Goal: Communication & Community: Connect with others

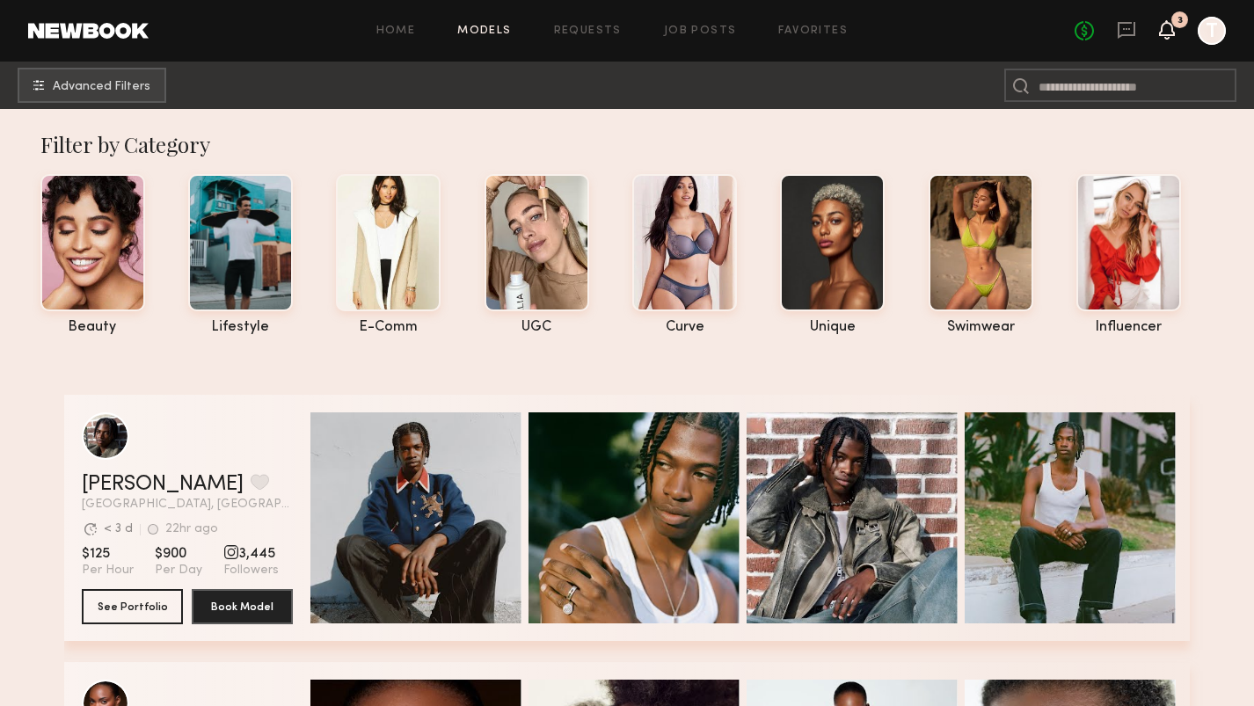
click at [1170, 29] on icon at bounding box center [1167, 29] width 14 height 12
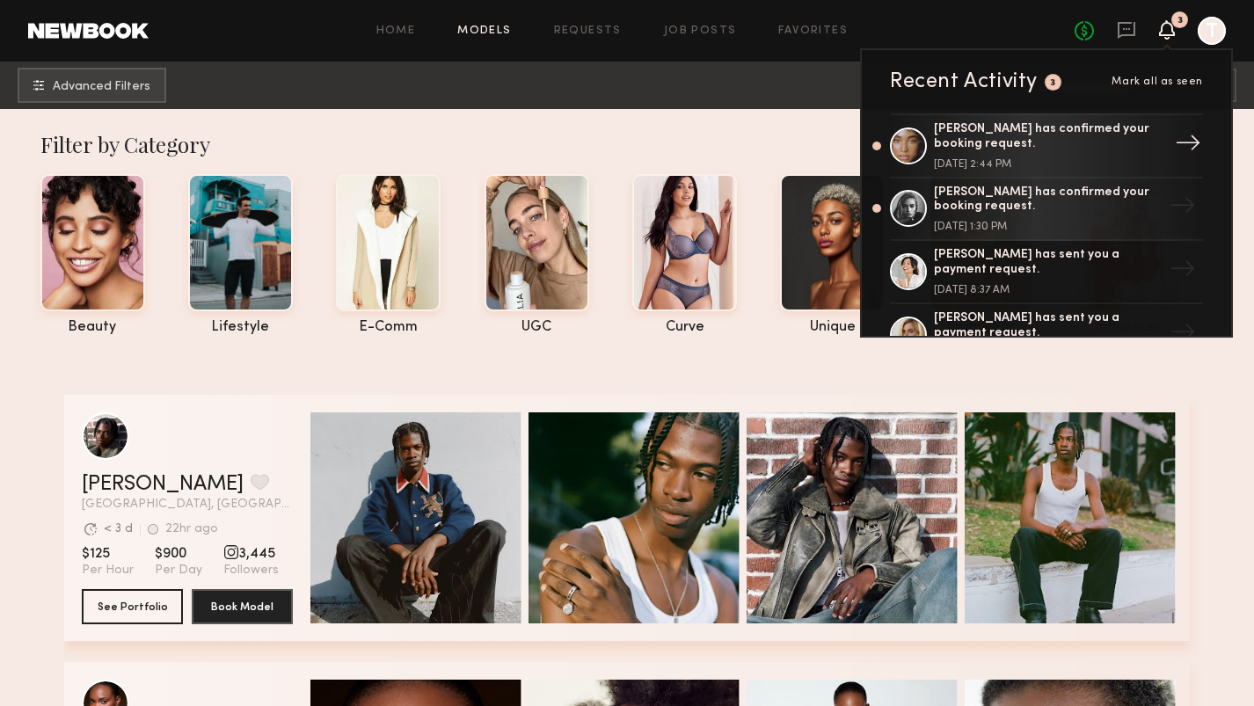
click at [1008, 149] on div "[PERSON_NAME] has confirmed your booking request." at bounding box center [1048, 137] width 229 height 30
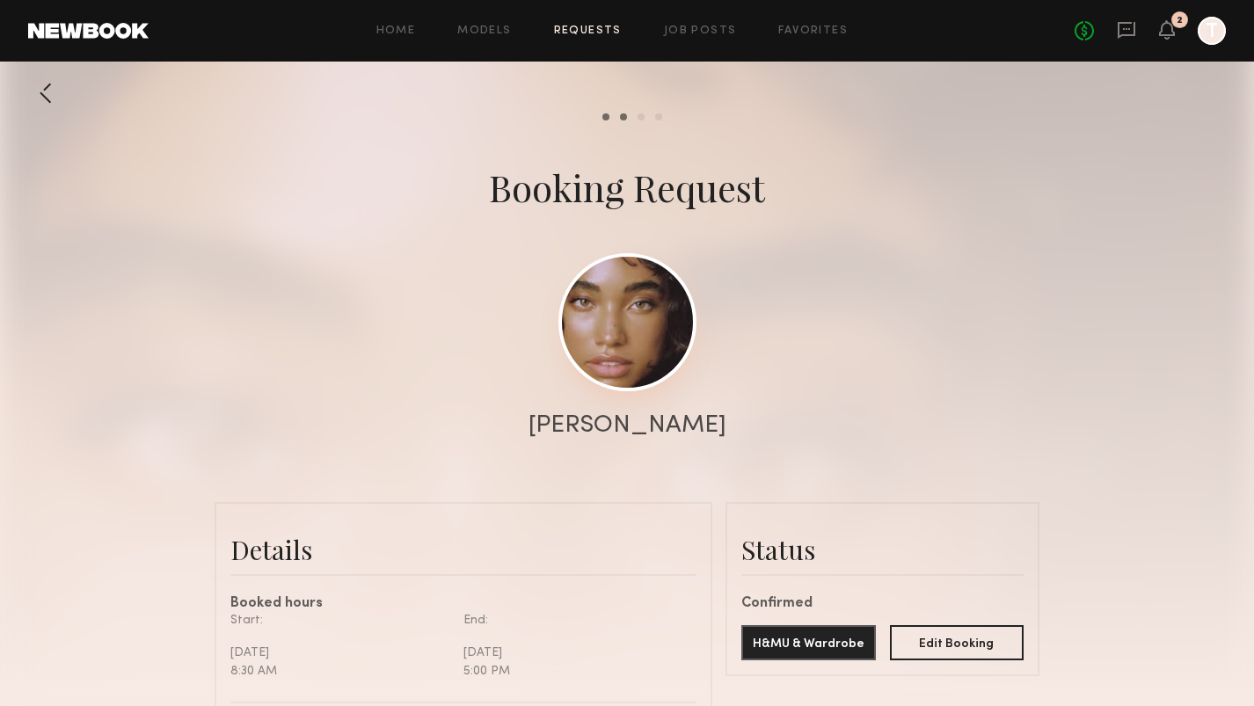
click at [627, 361] on link at bounding box center [627, 322] width 138 height 138
click at [629, 396] on div at bounding box center [627, 351] width 1254 height 703
click at [637, 416] on div "[PERSON_NAME]" at bounding box center [627, 425] width 198 height 25
click at [632, 341] on link at bounding box center [627, 322] width 138 height 138
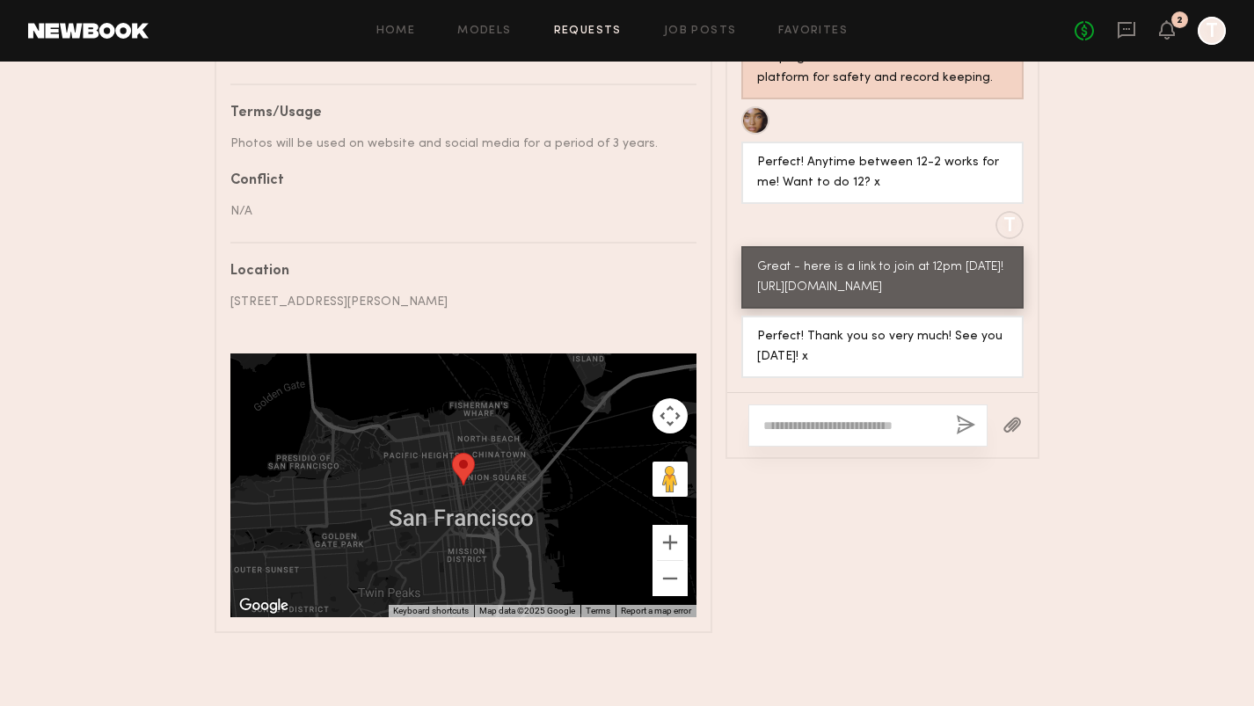
scroll to position [1031, 0]
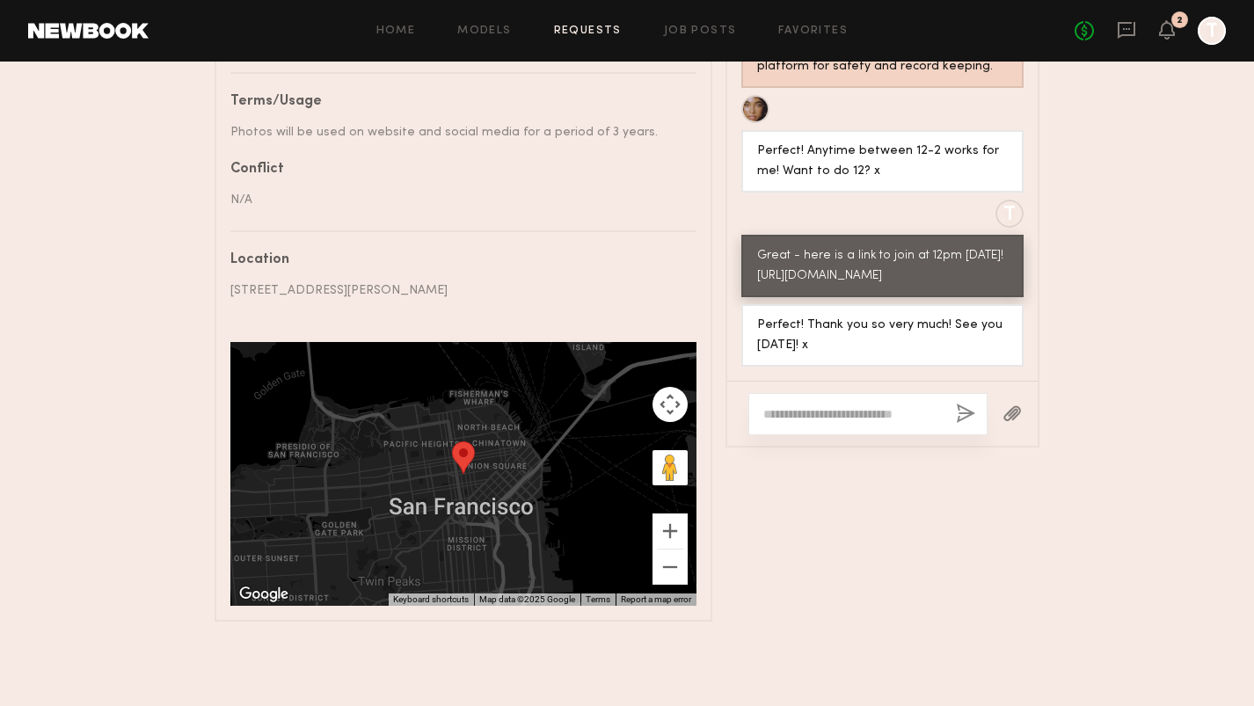
click at [799, 424] on div at bounding box center [867, 414] width 239 height 42
click at [799, 418] on textarea at bounding box center [852, 414] width 178 height 18
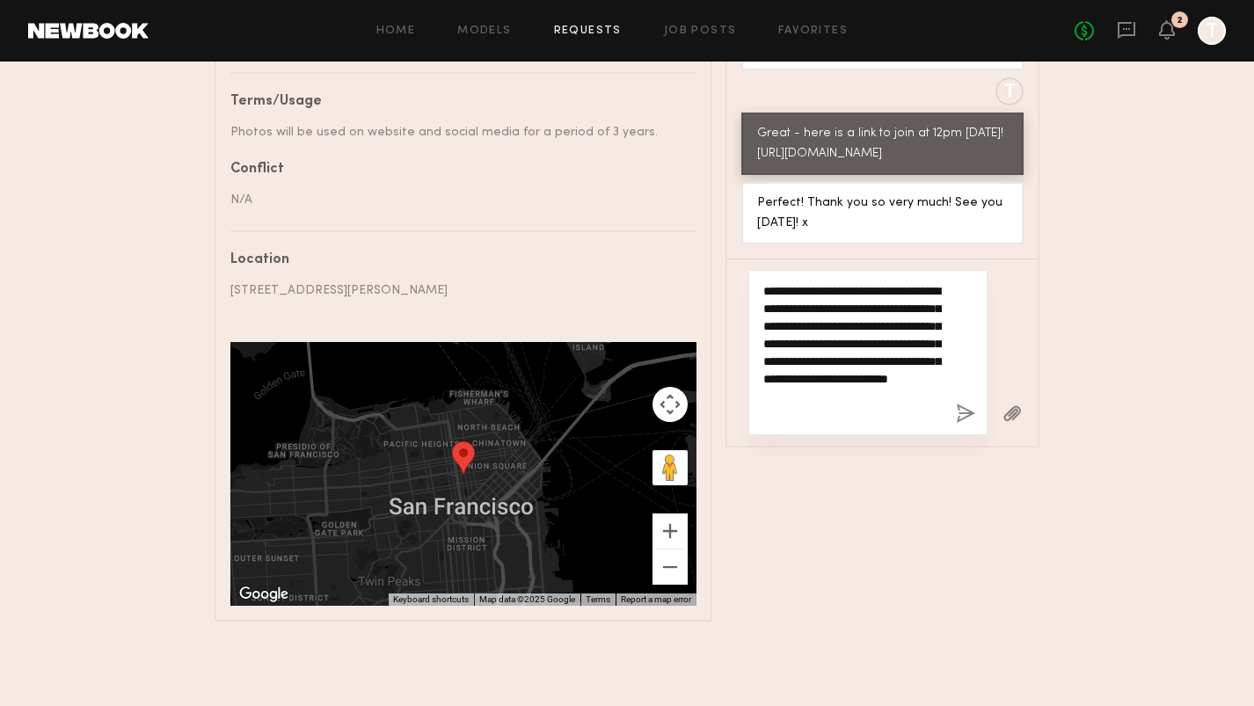
click at [893, 361] on textarea "**********" at bounding box center [852, 352] width 178 height 141
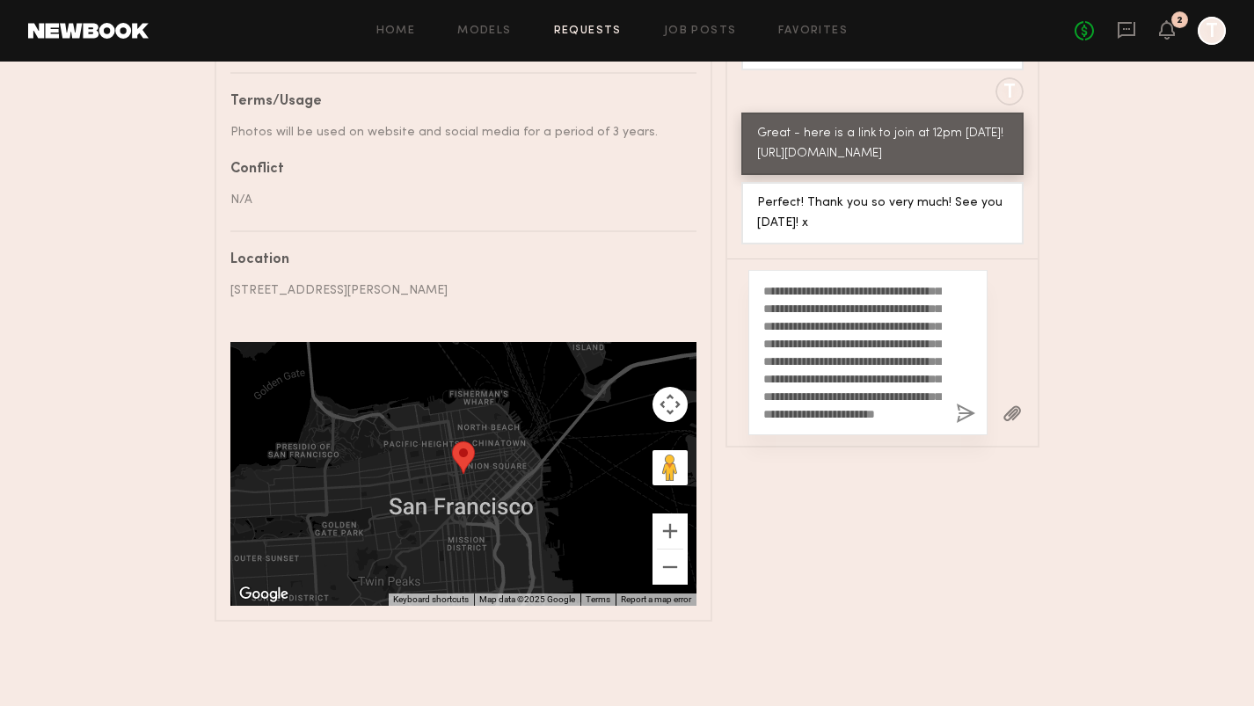
click at [1008, 416] on button "button" at bounding box center [1011, 415] width 19 height 22
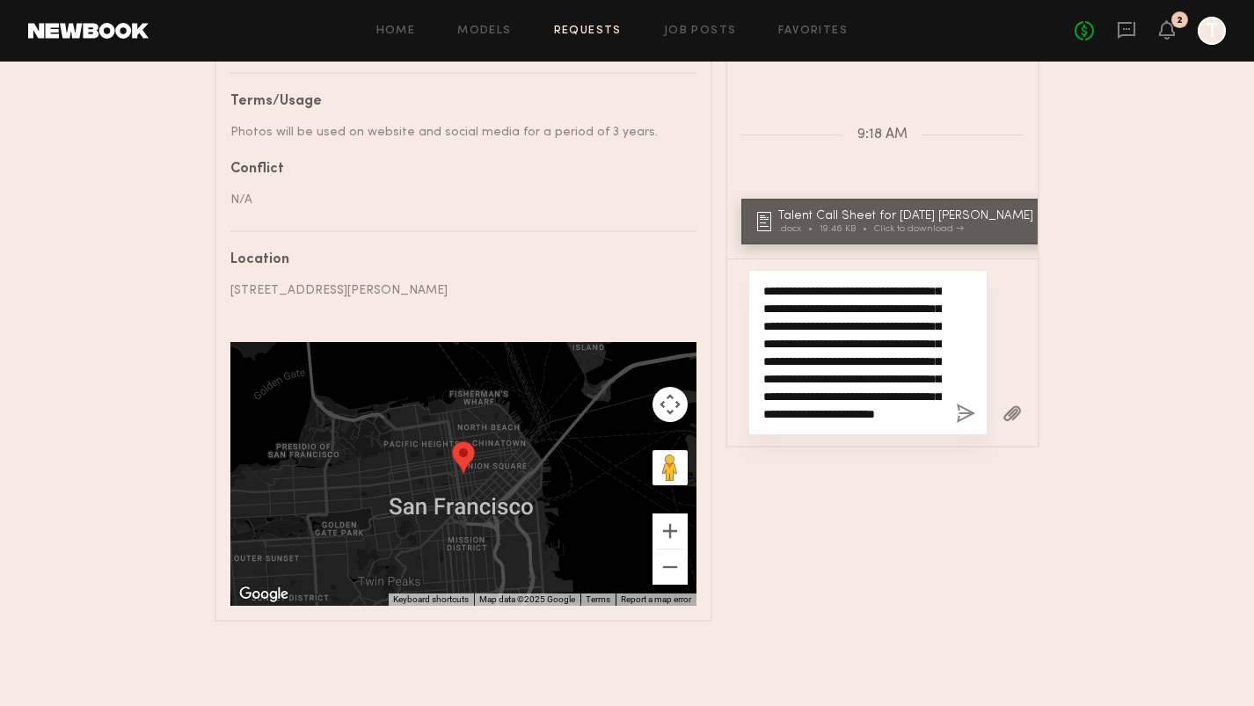
click at [847, 326] on textarea "**********" at bounding box center [852, 352] width 178 height 141
drag, startPoint x: 763, startPoint y: 290, endPoint x: 896, endPoint y: 450, distance: 207.9
click at [896, 450] on div "Messages Keep direct messages professional and related only to paid job opportu…" at bounding box center [882, 226] width 314 height 789
type textarea "**********"
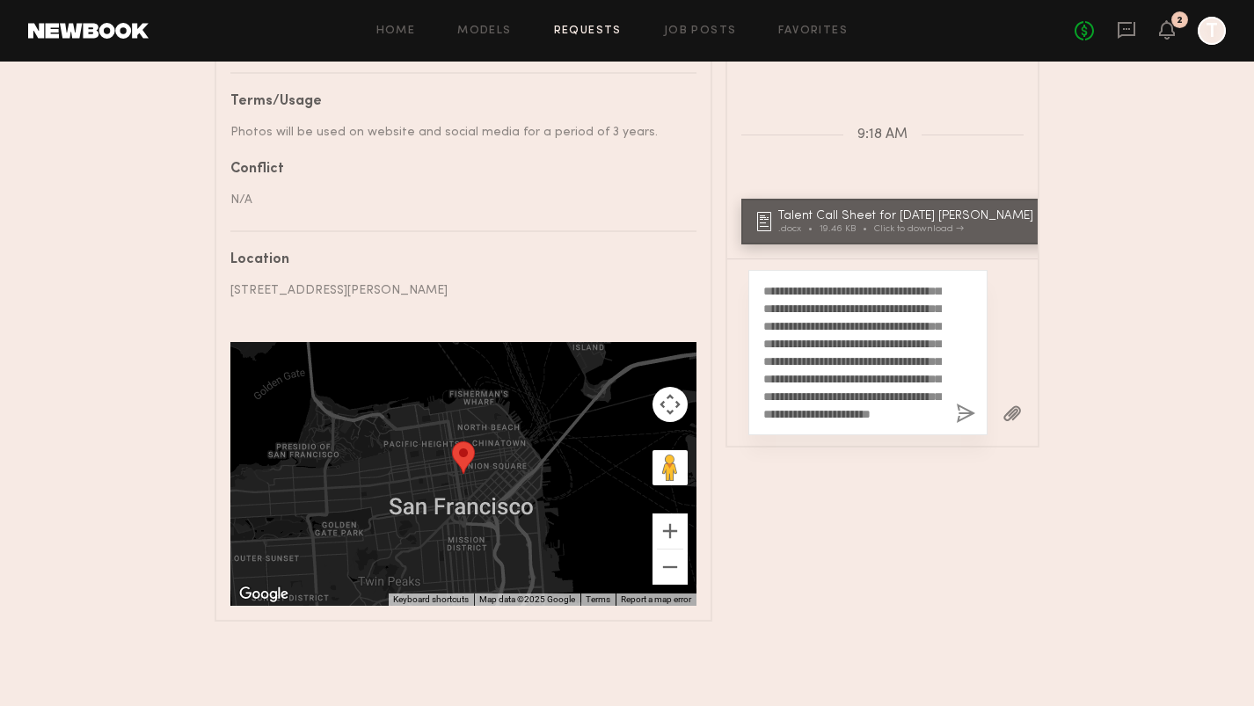
click at [964, 413] on button "button" at bounding box center [965, 415] width 19 height 22
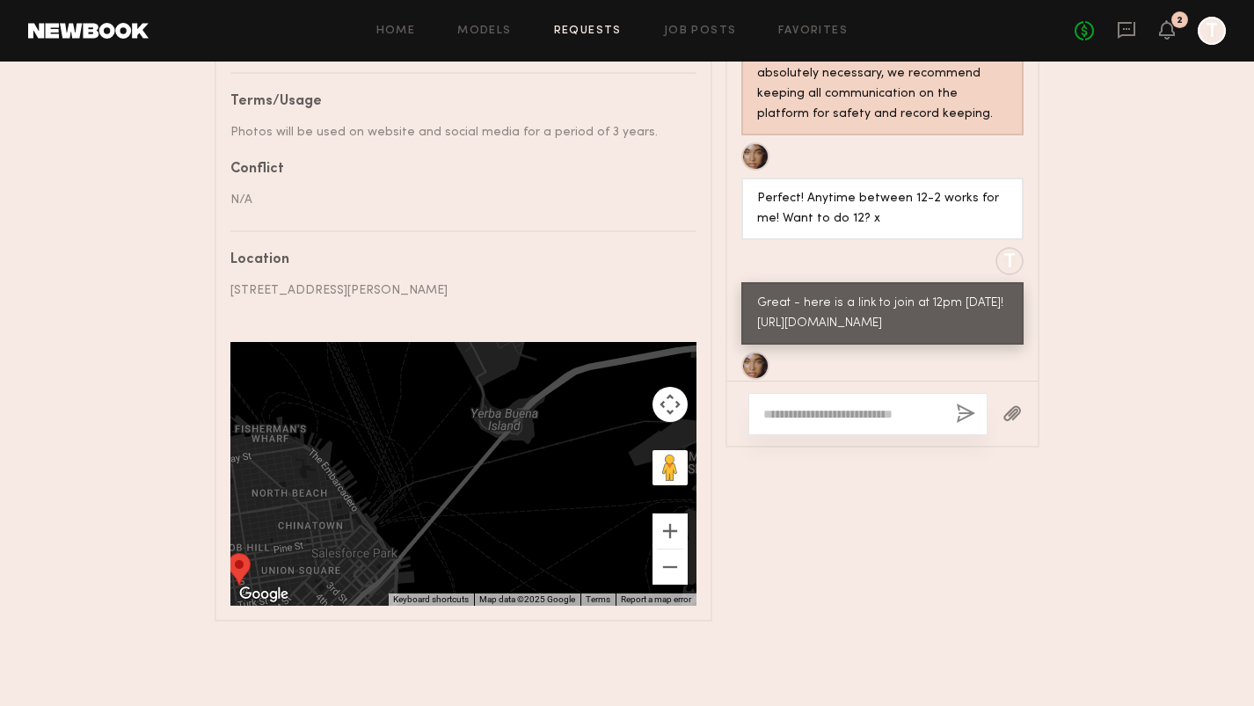
scroll to position [2058, 0]
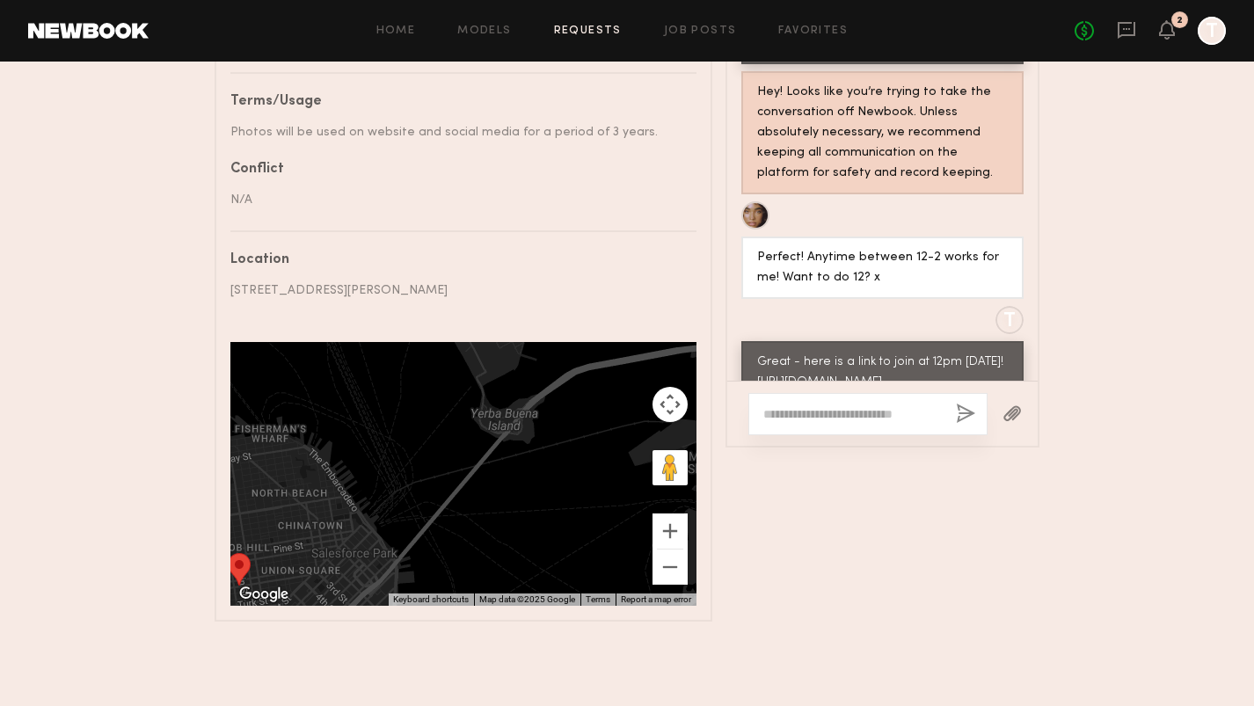
click at [601, 33] on link "Requests" at bounding box center [588, 30] width 68 height 11
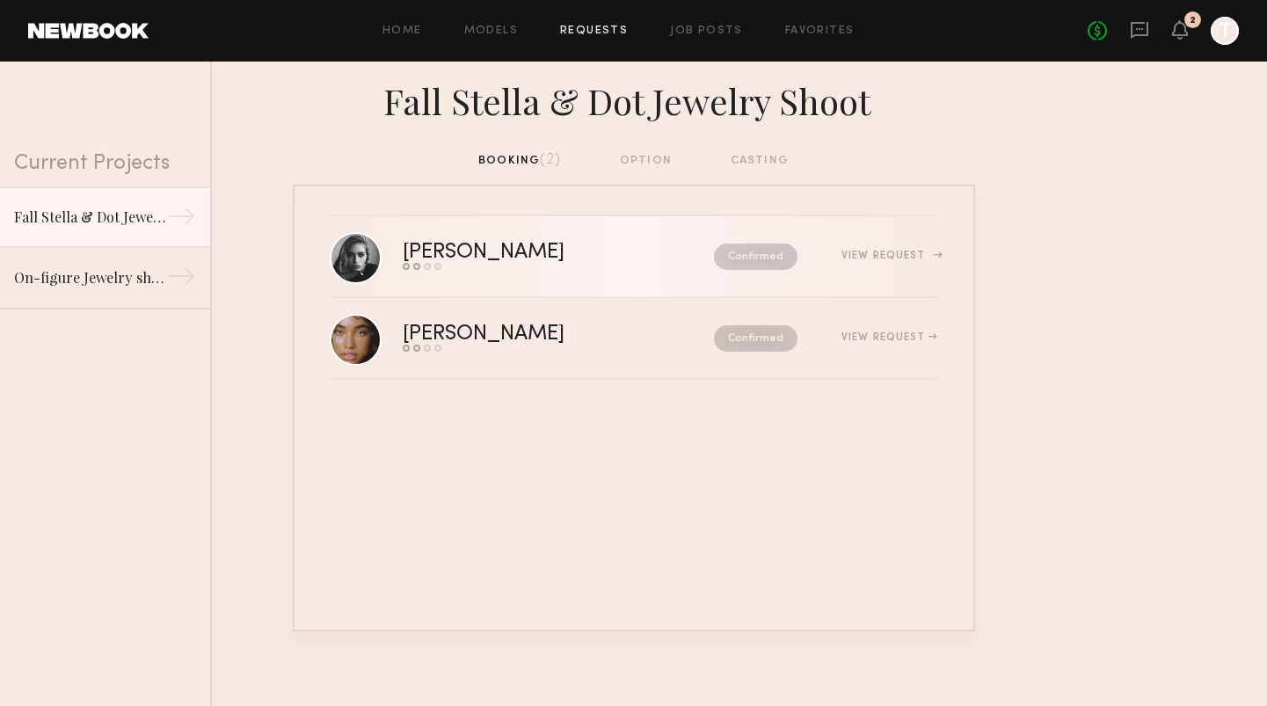
click at [639, 263] on div "Confirmed" at bounding box center [718, 257] width 158 height 26
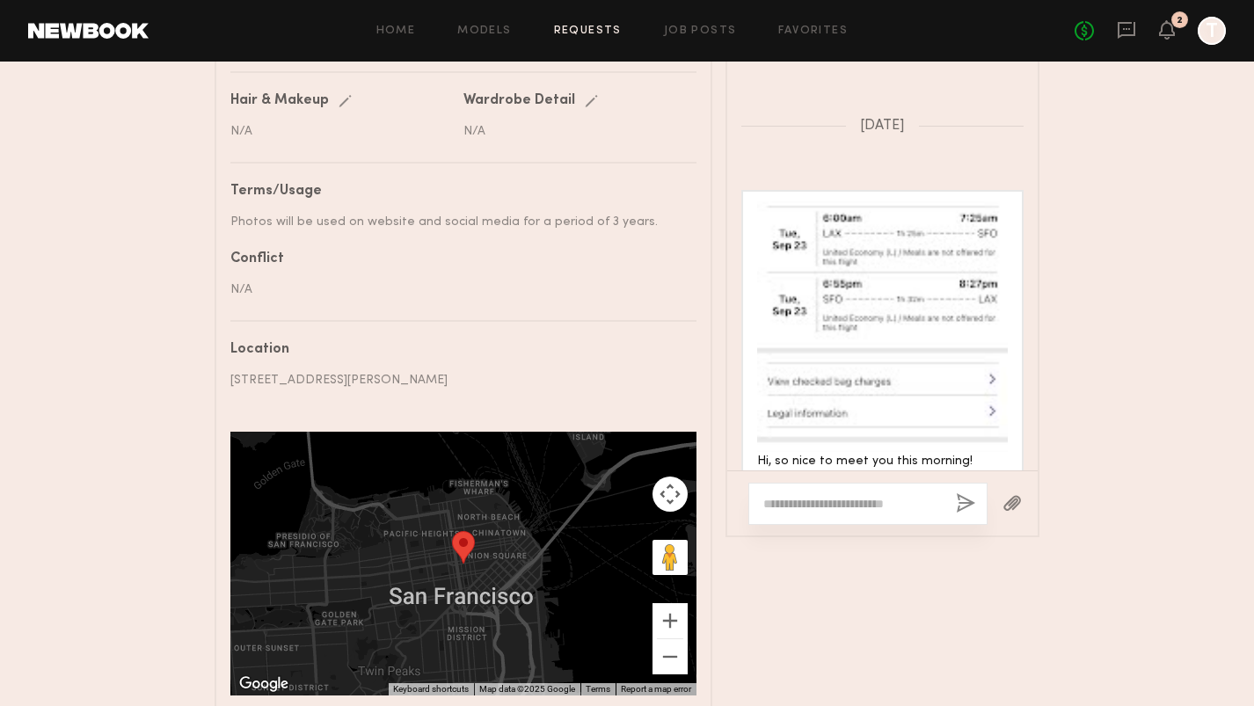
scroll to position [947, 0]
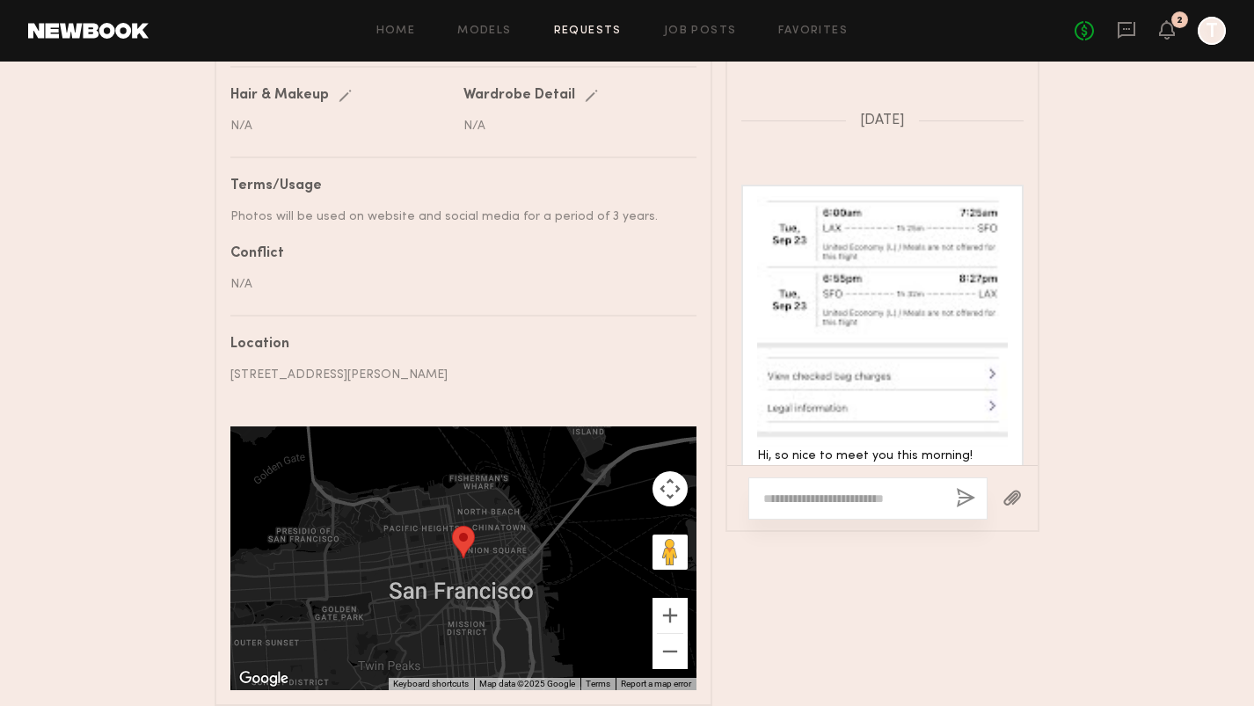
click at [802, 498] on textarea at bounding box center [852, 499] width 178 height 18
paste textarea "**********"
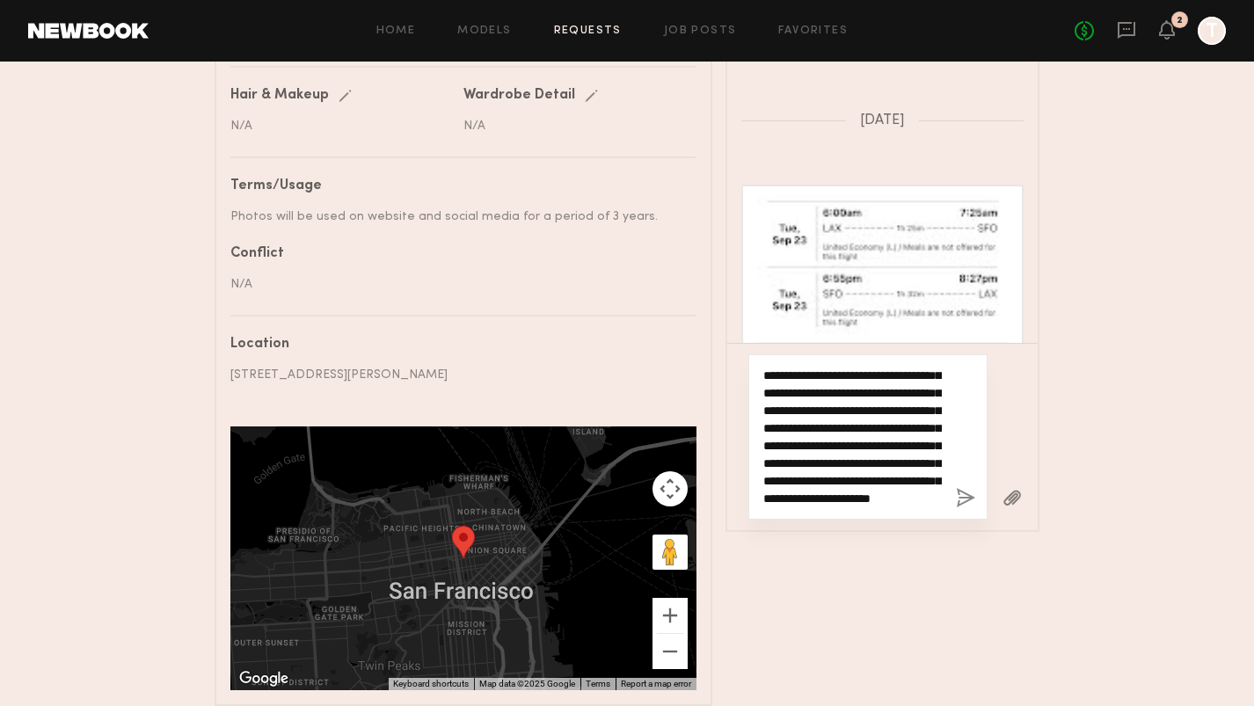
scroll to position [0, 0]
click at [827, 375] on textarea "**********" at bounding box center [852, 437] width 178 height 141
type textarea "**********"
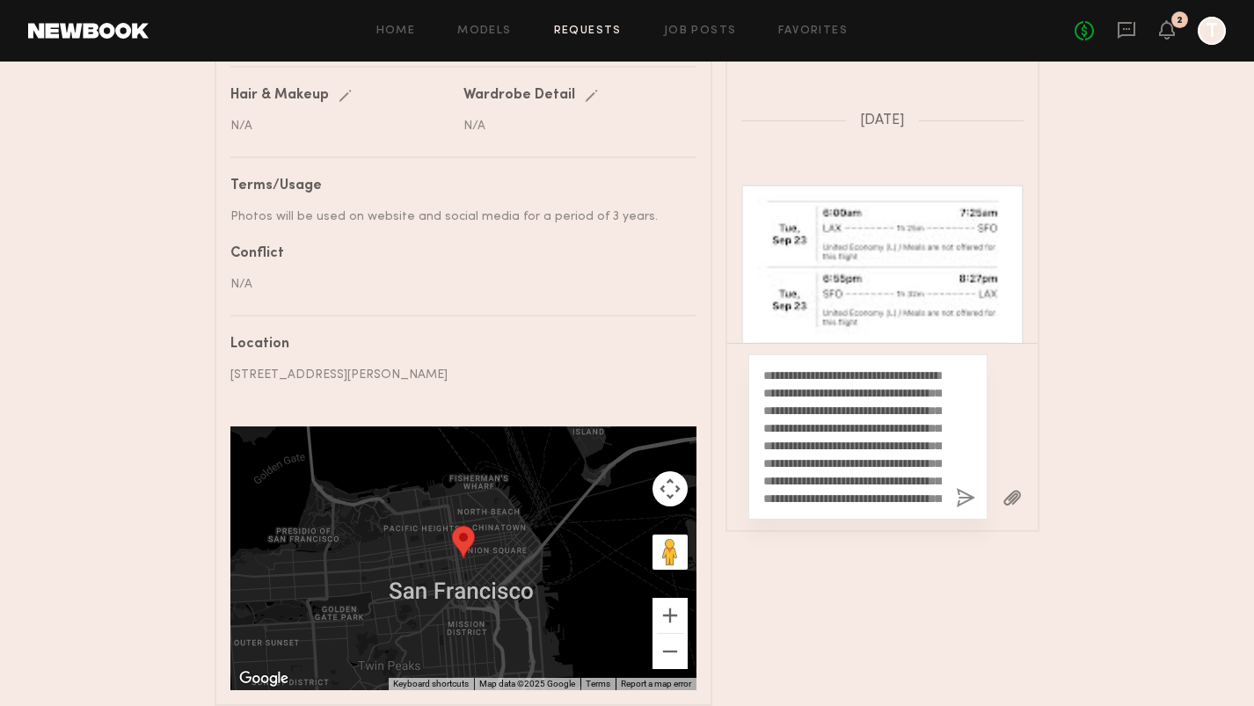
click at [1011, 505] on button "button" at bounding box center [1011, 499] width 19 height 22
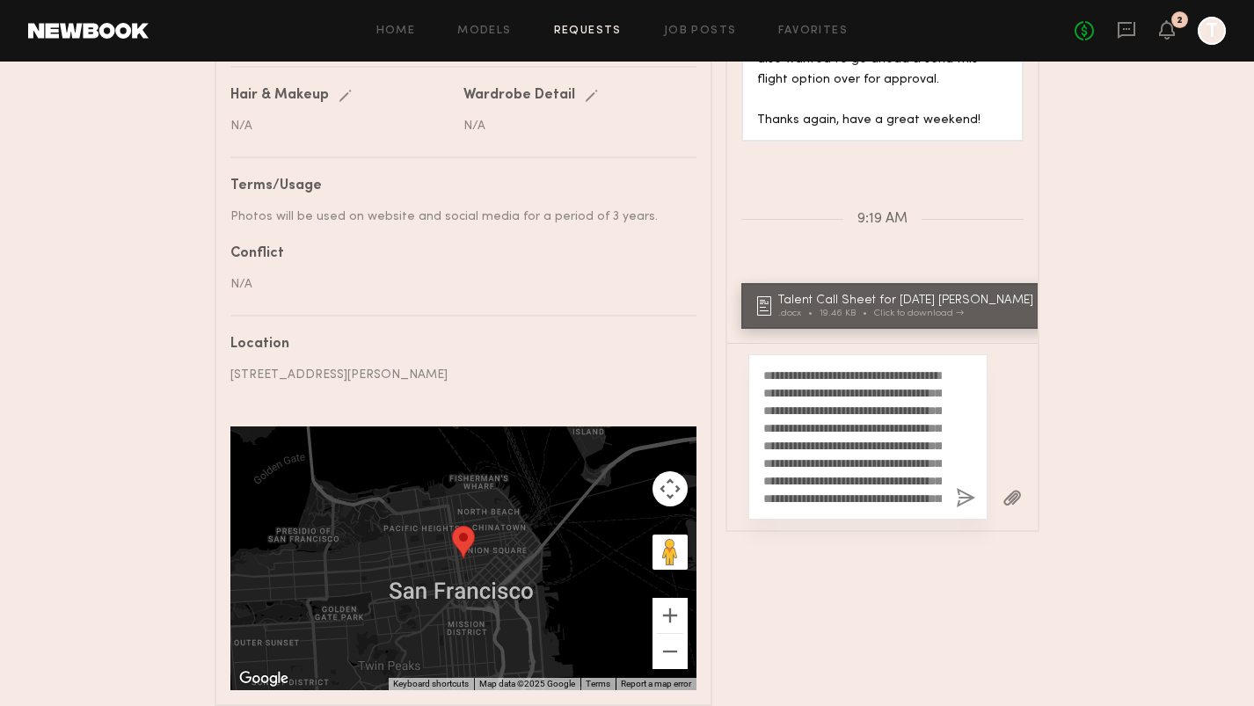
click at [962, 503] on button "button" at bounding box center [965, 499] width 19 height 22
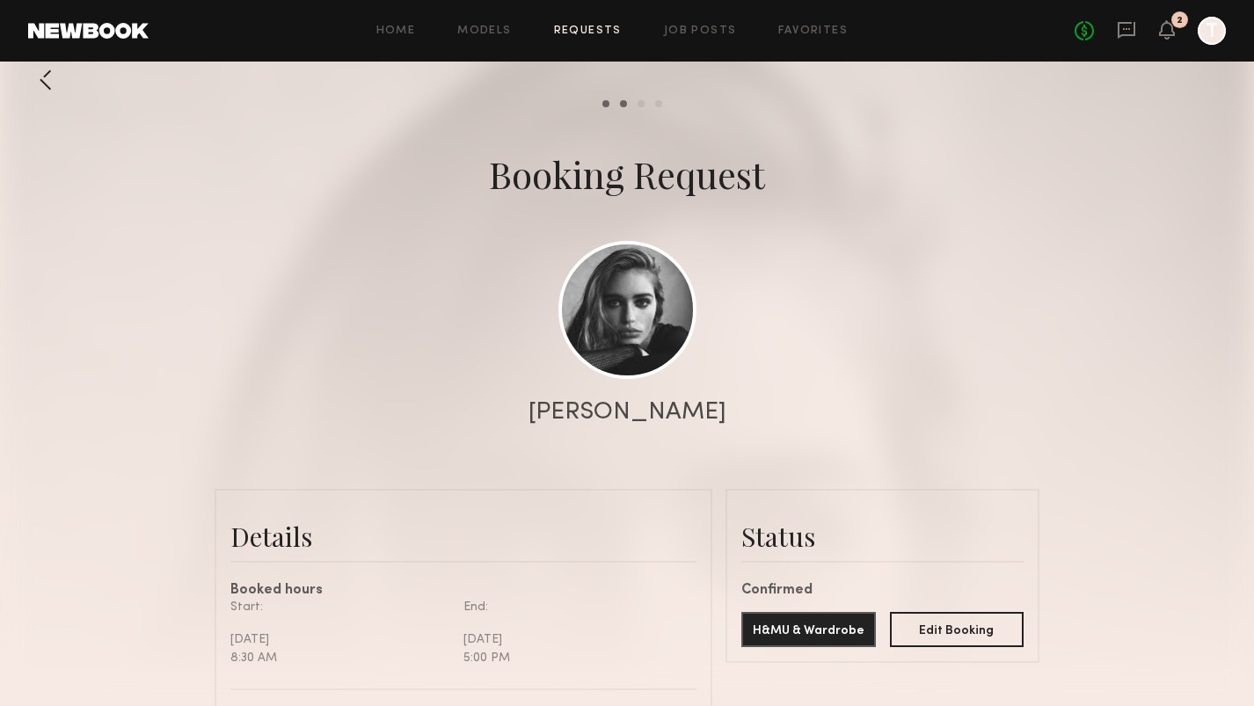
scroll to position [0, 0]
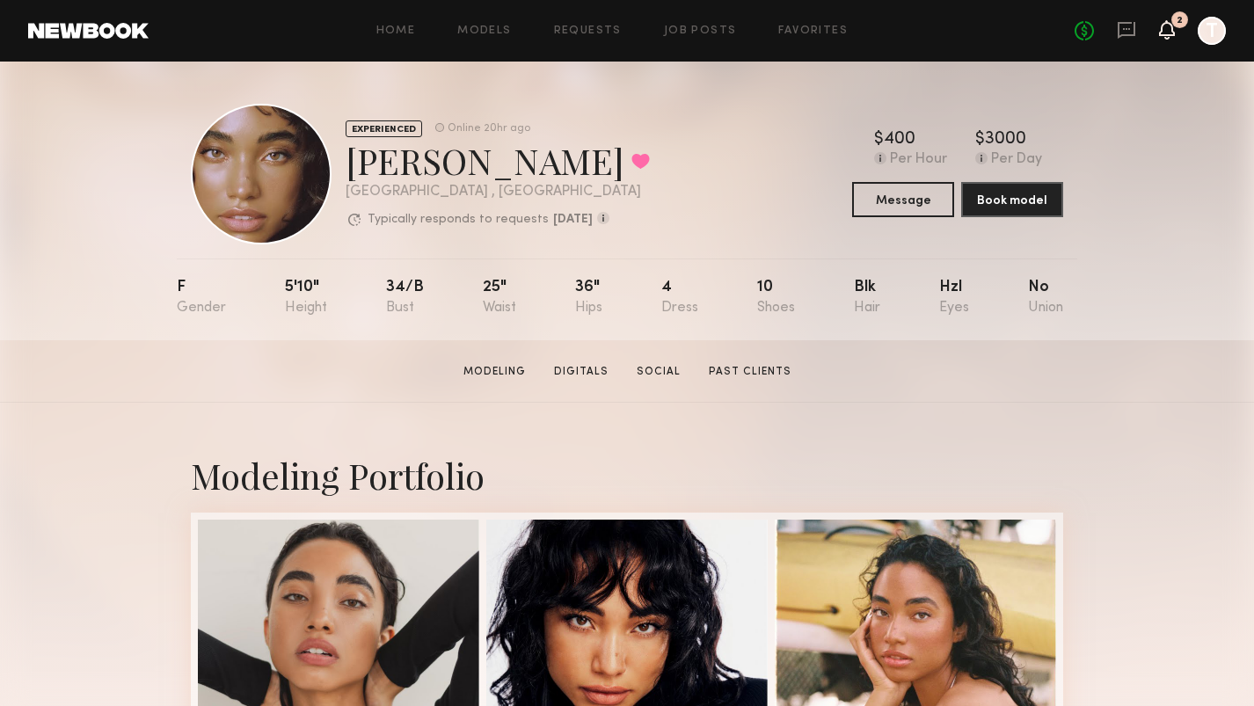
click at [1170, 29] on icon at bounding box center [1167, 29] width 14 height 12
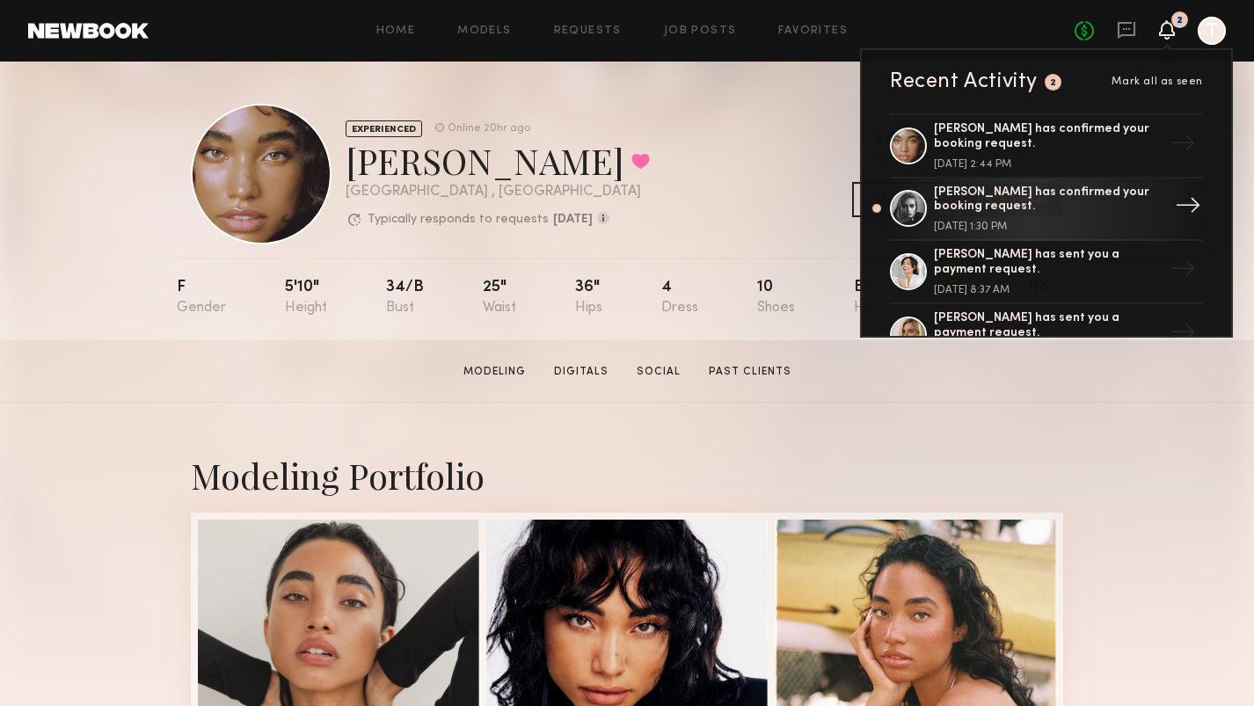
click at [998, 207] on div "Madison S. has confirmed your booking request." at bounding box center [1048, 201] width 229 height 30
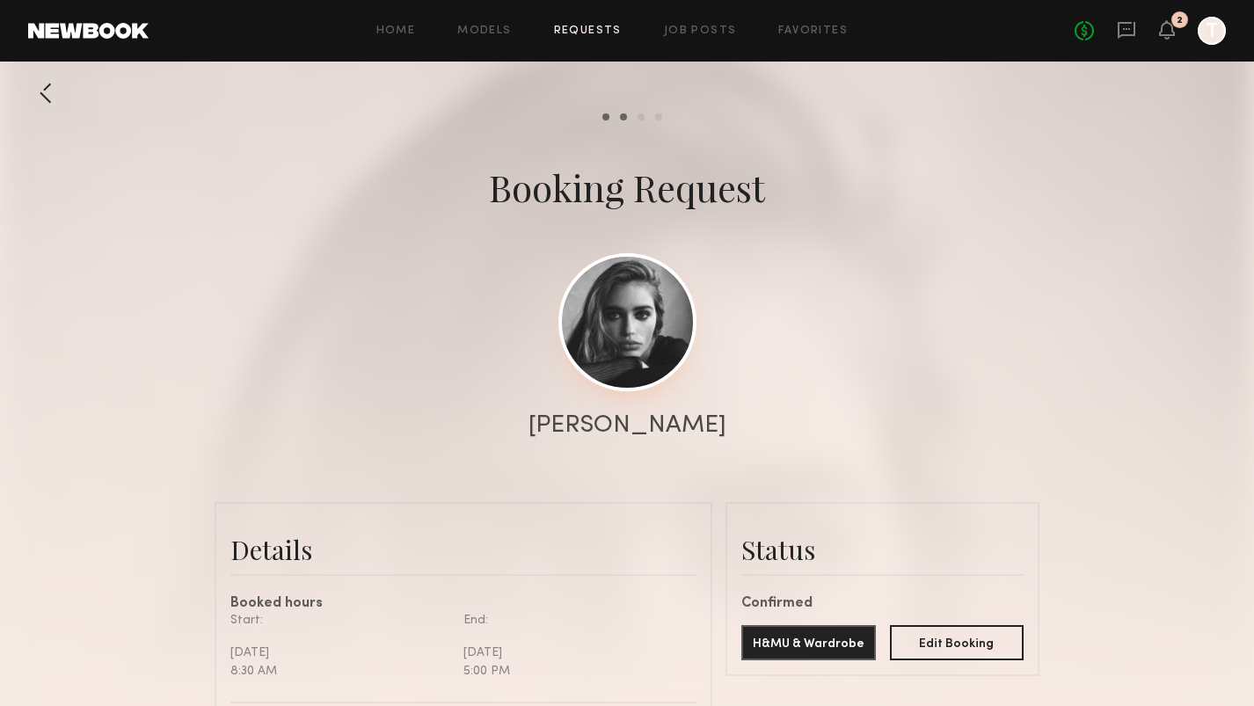
click at [631, 355] on link at bounding box center [627, 322] width 138 height 138
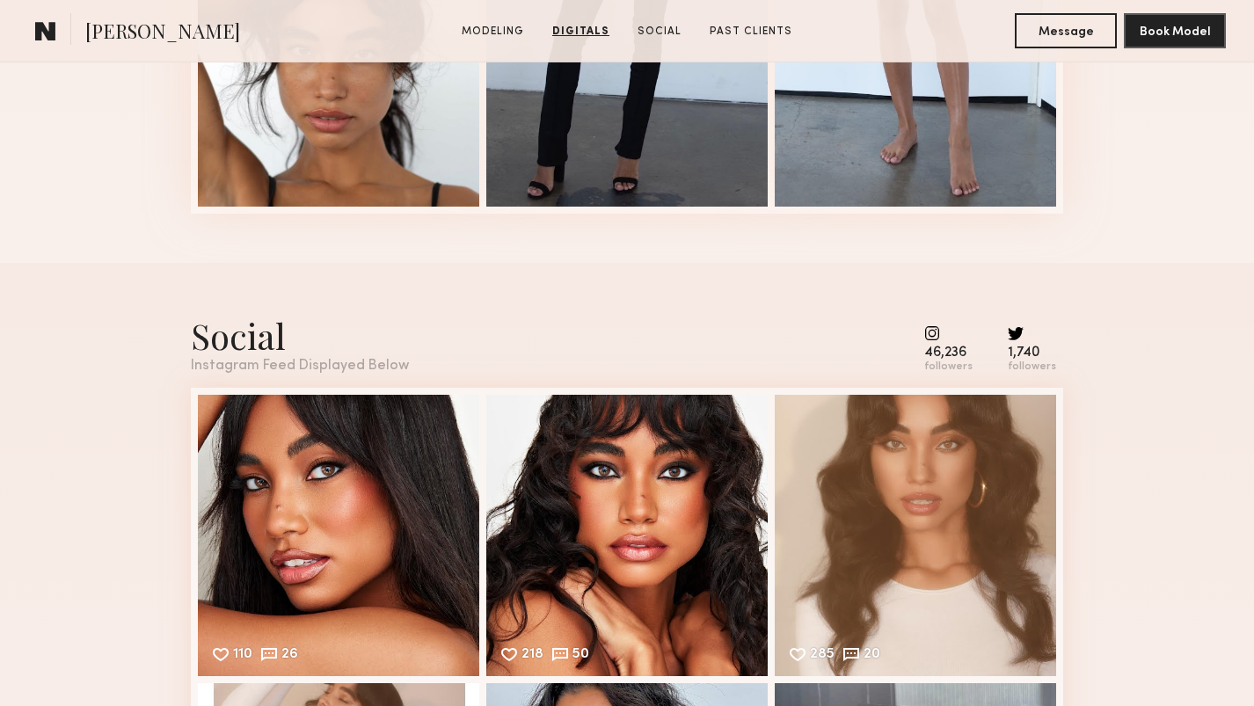
scroll to position [2266, 0]
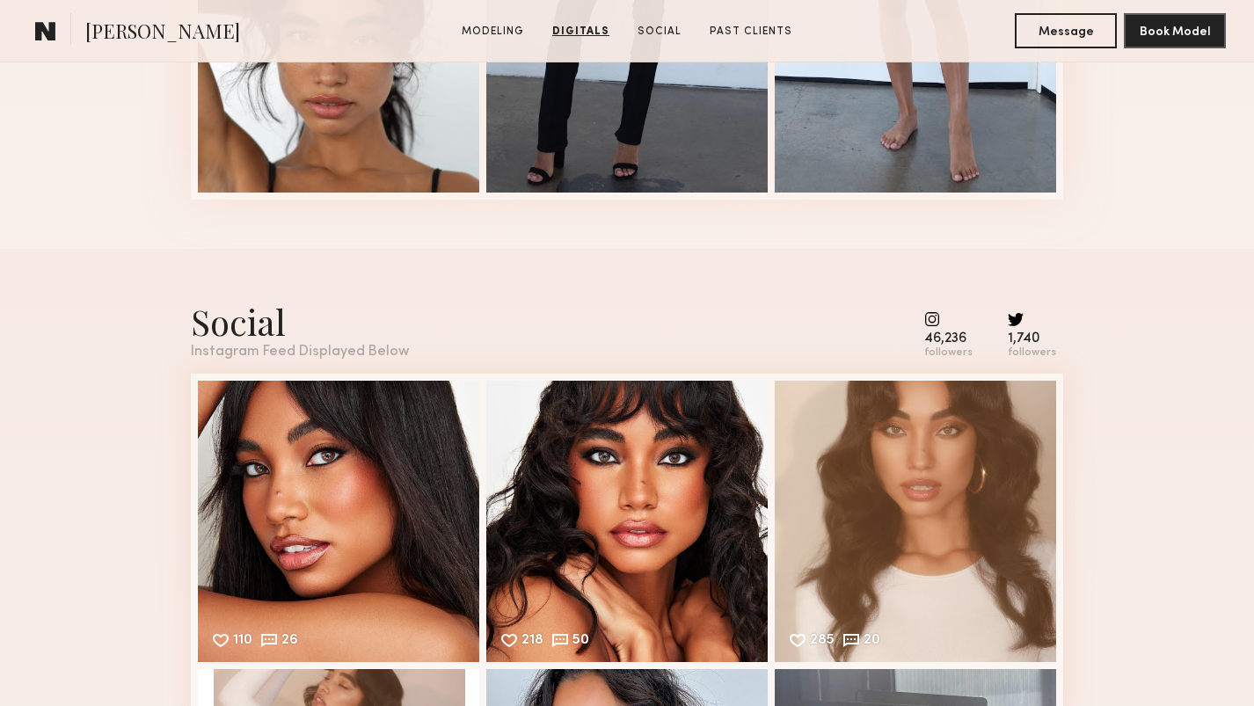
click at [943, 316] on common-icon at bounding box center [948, 319] width 48 height 16
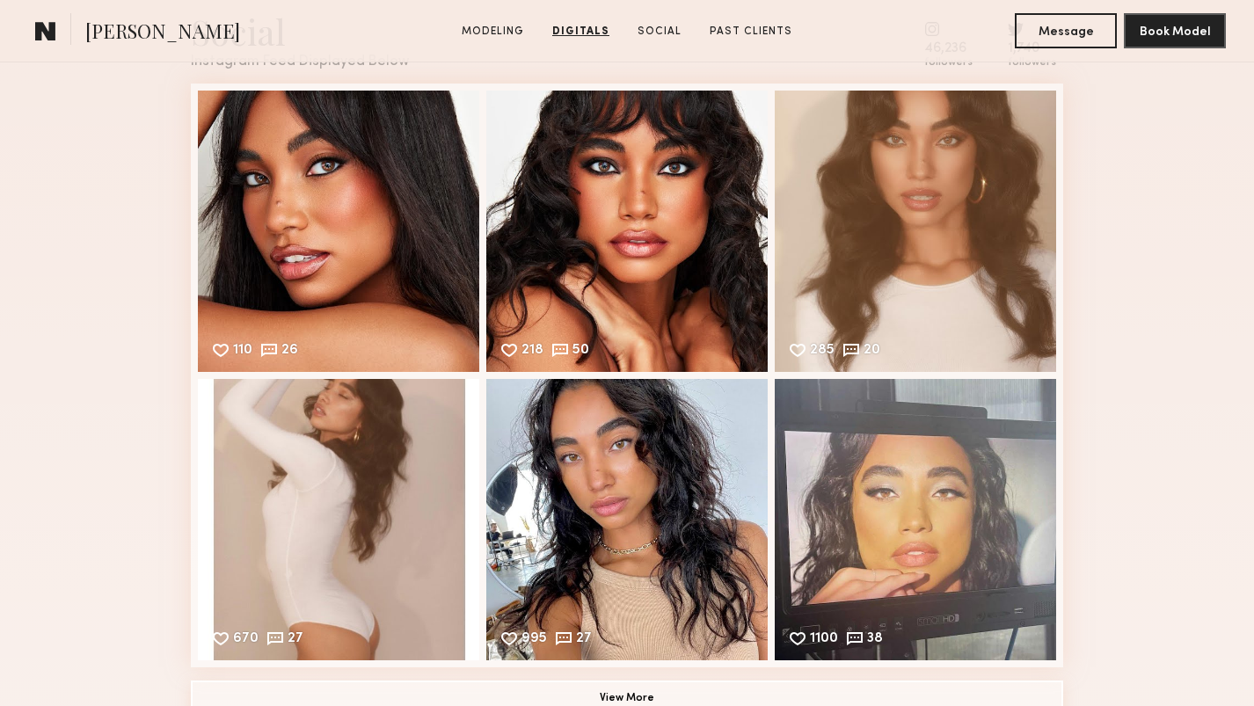
scroll to position [2737, 0]
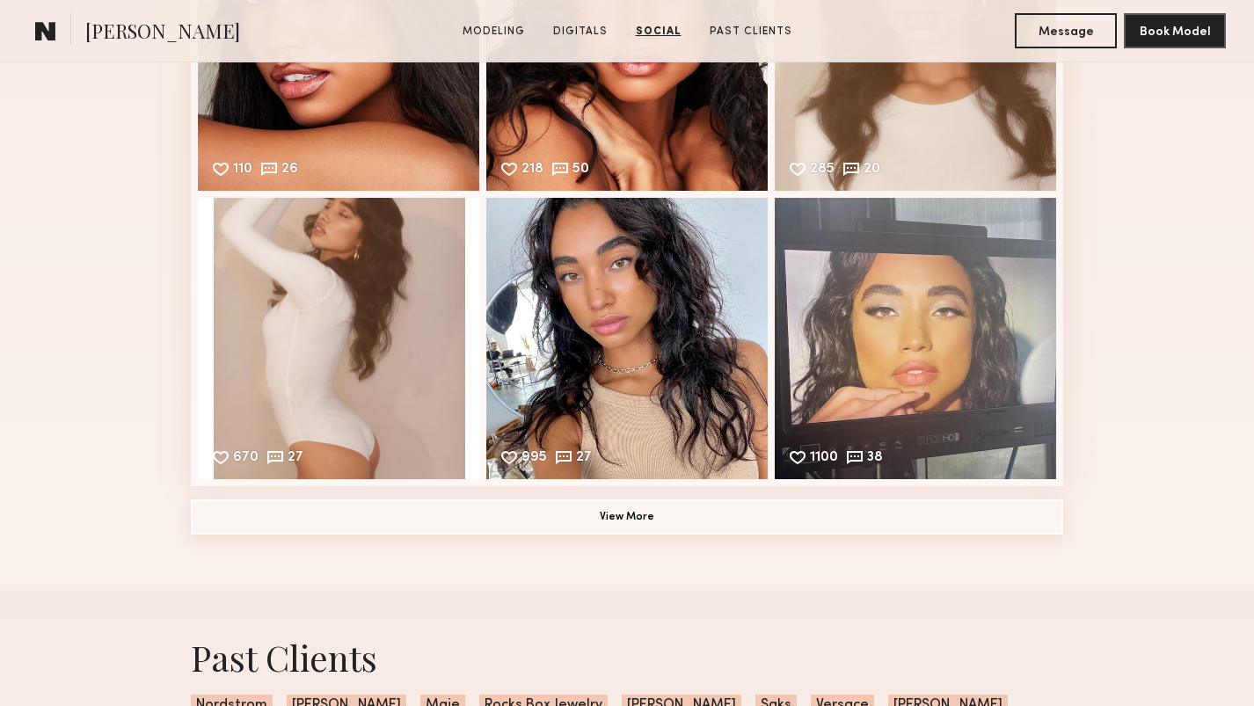
click at [511, 526] on button "View More" at bounding box center [627, 516] width 872 height 35
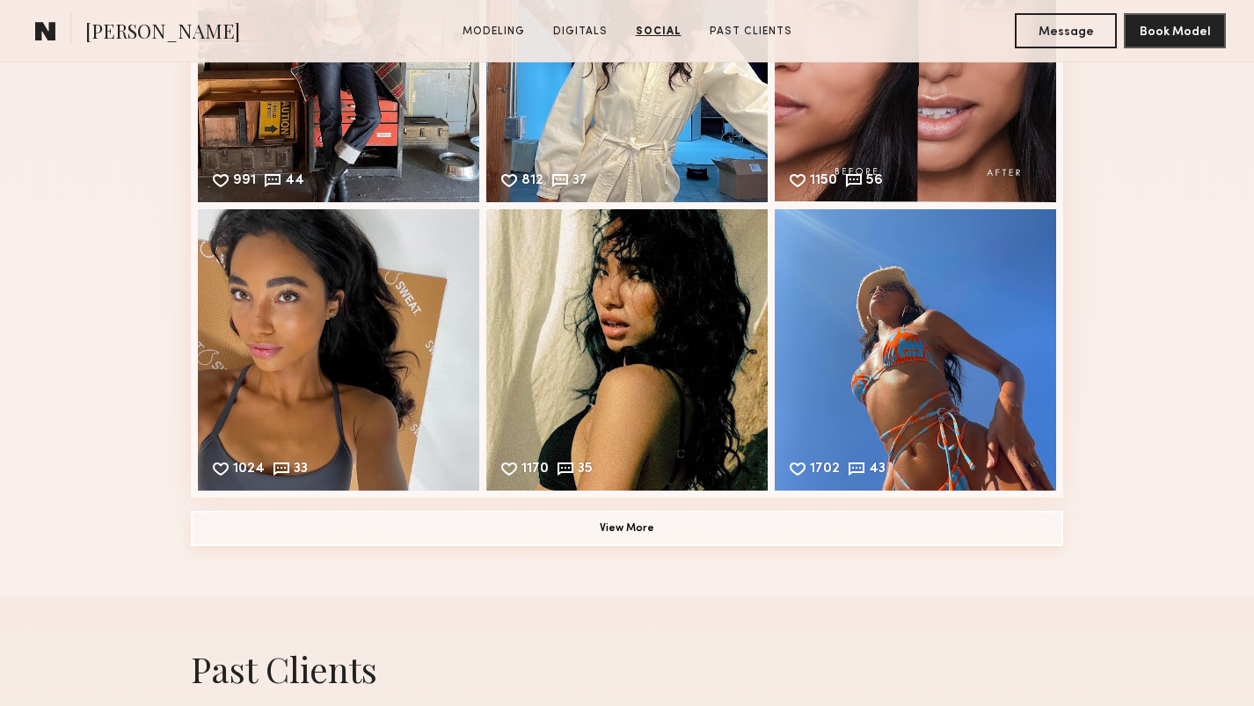
scroll to position [3438, 0]
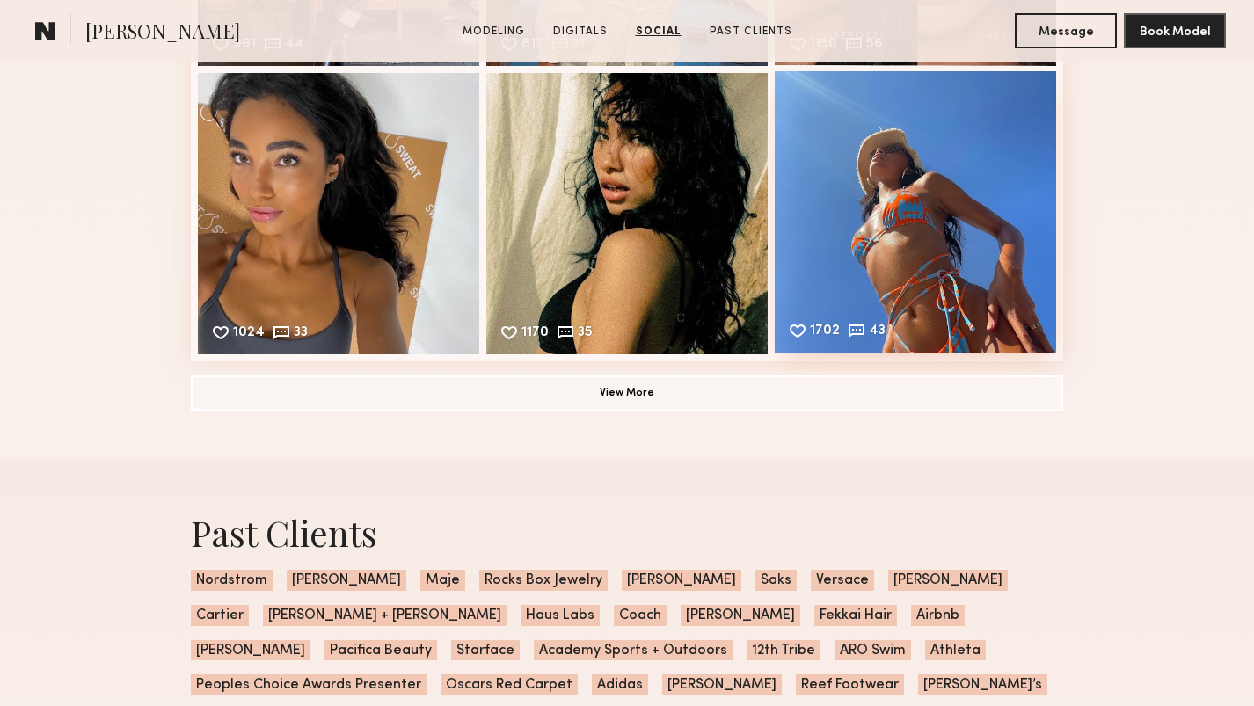
click at [834, 294] on div "1702 43 Likes & comments displayed to show model’s engagement" at bounding box center [915, 211] width 281 height 281
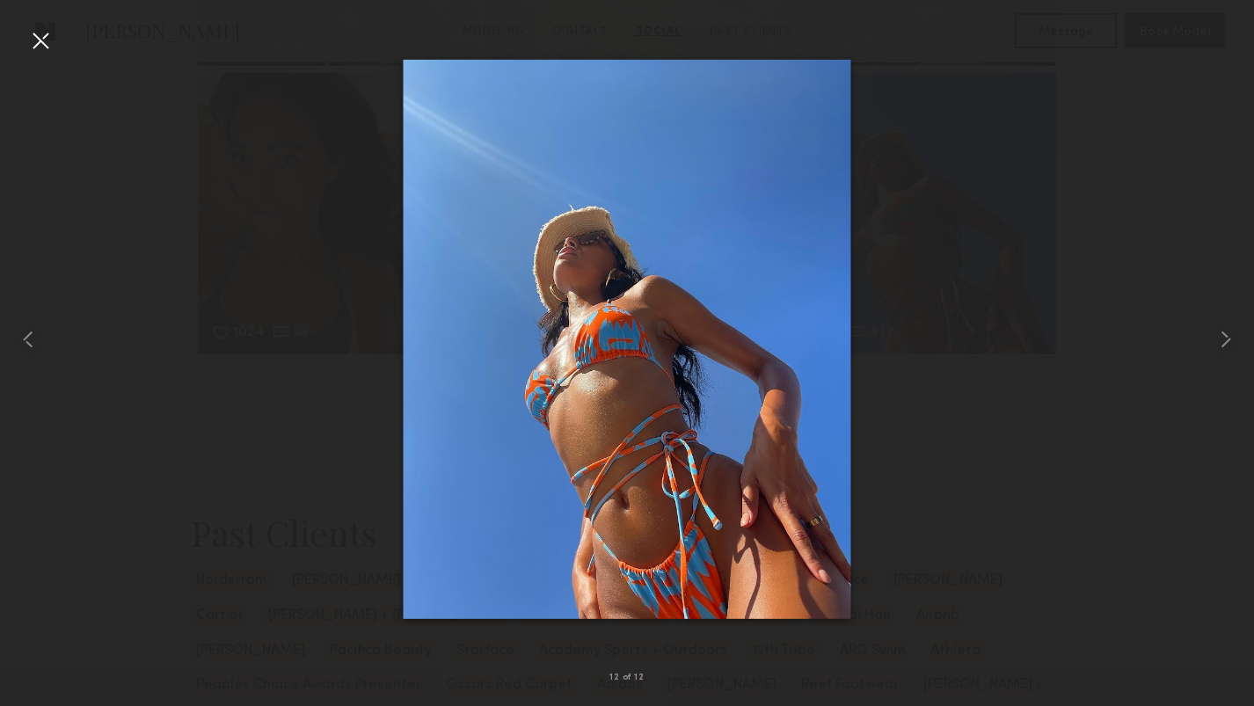
click at [41, 39] on div at bounding box center [40, 40] width 28 height 28
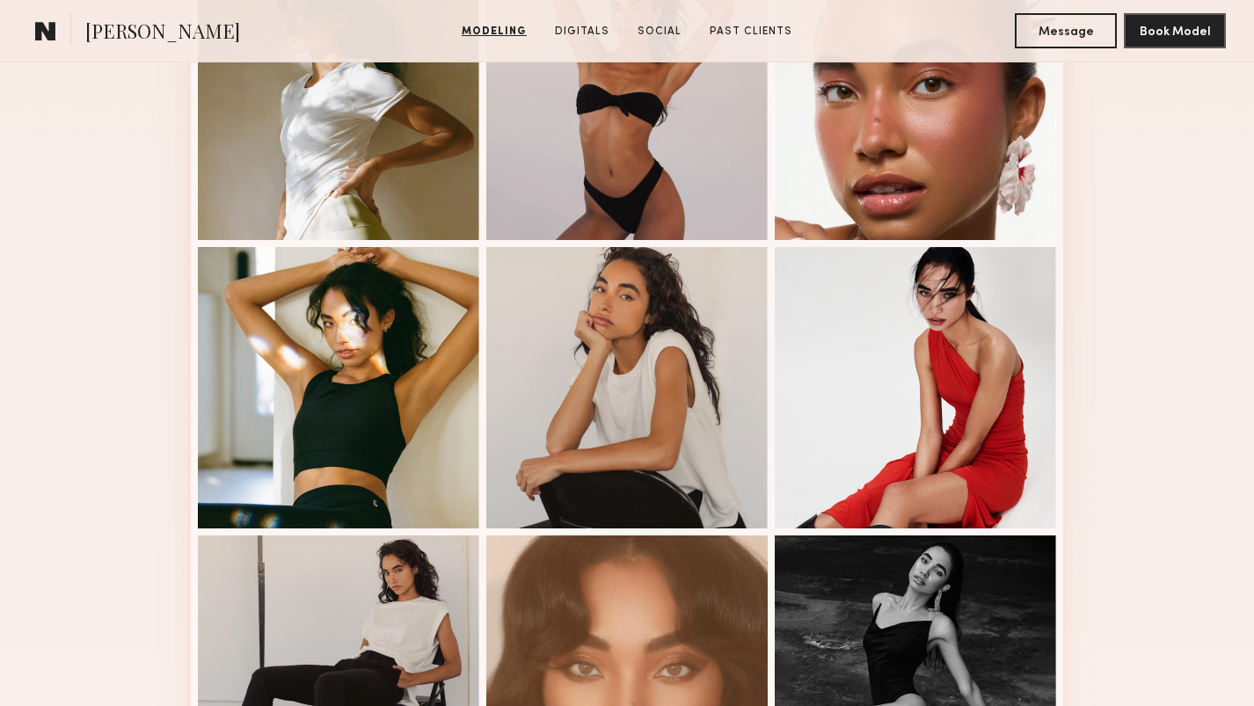
scroll to position [1180, 0]
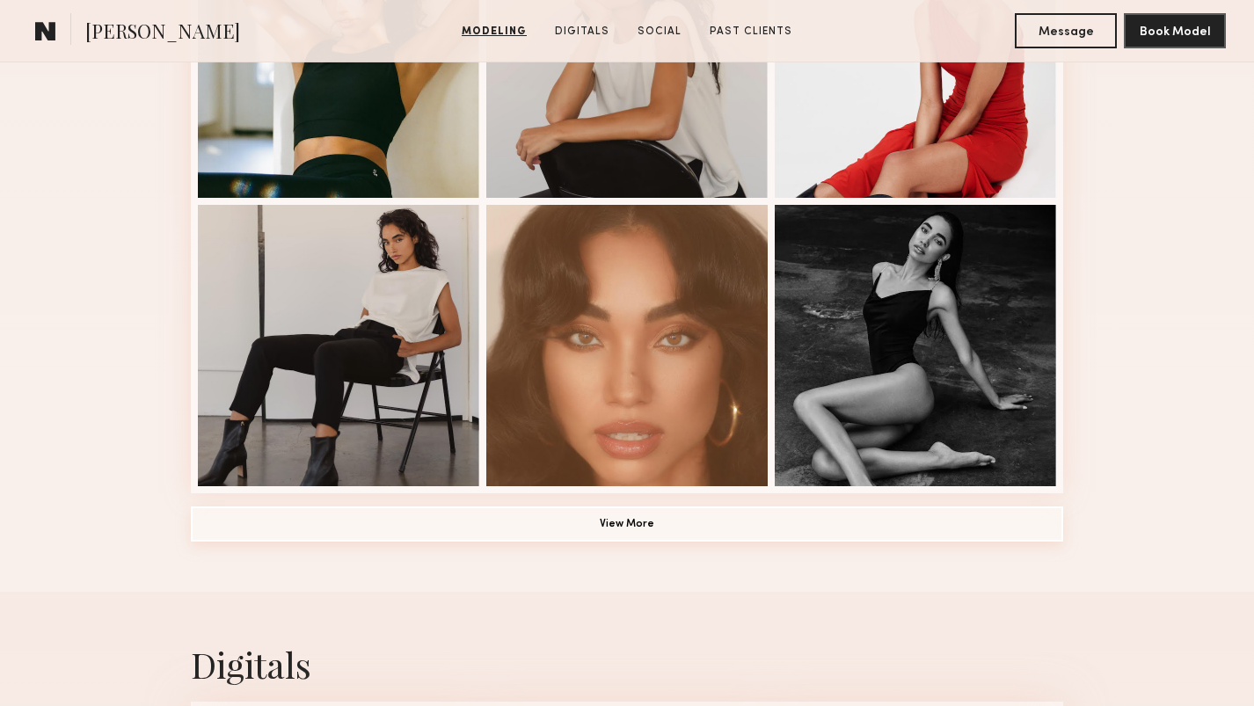
click at [629, 527] on button "View More" at bounding box center [627, 523] width 872 height 35
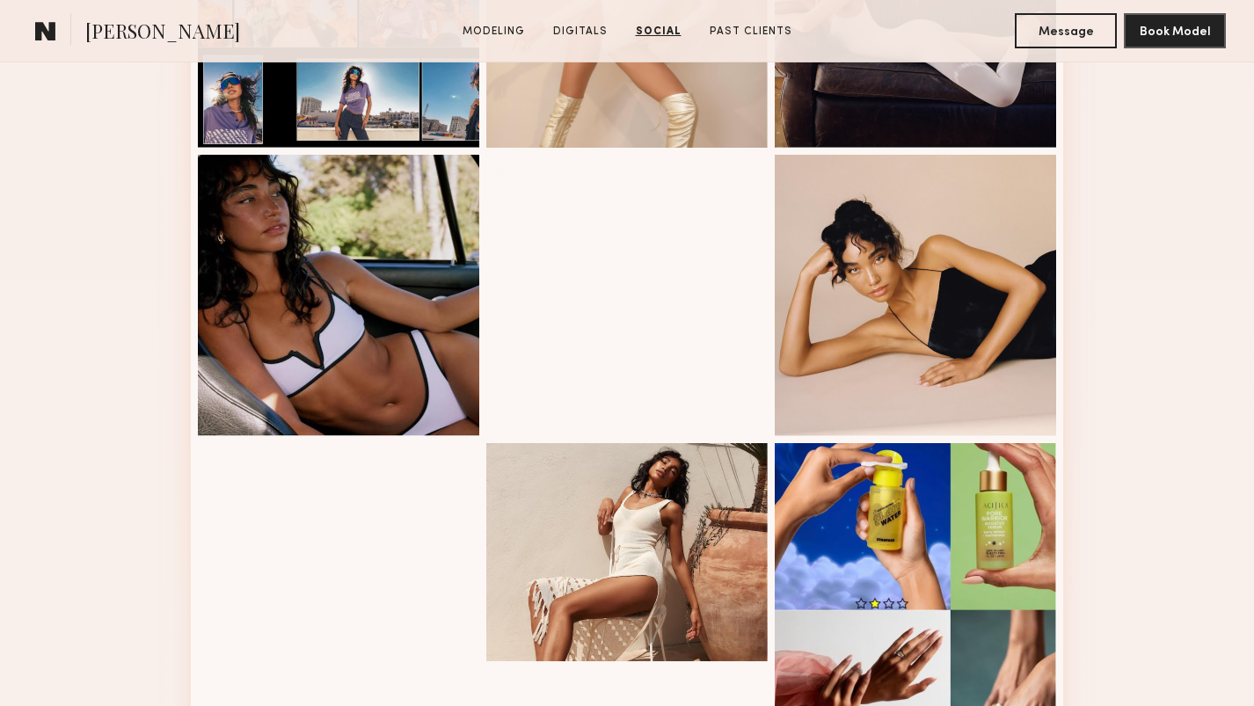
scroll to position [0, 0]
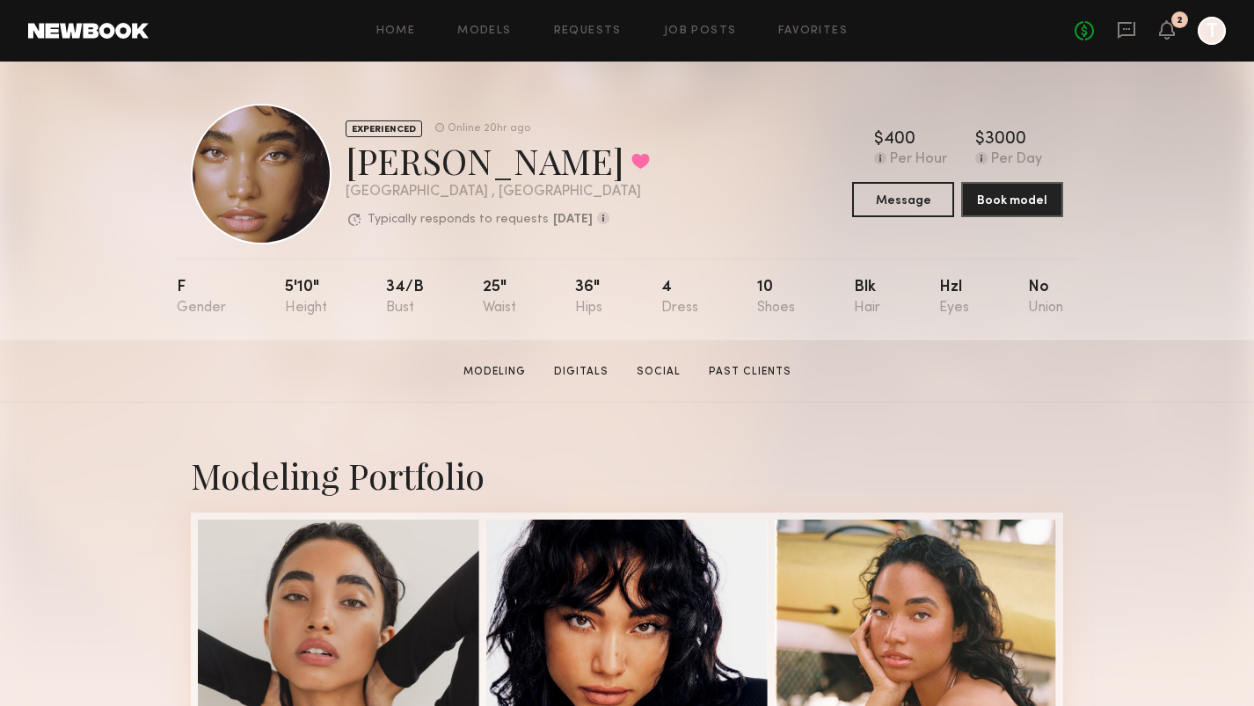
click at [1215, 25] on div at bounding box center [1211, 31] width 28 height 28
click at [411, 167] on div "Gabriella F. Favorited" at bounding box center [498, 160] width 304 height 47
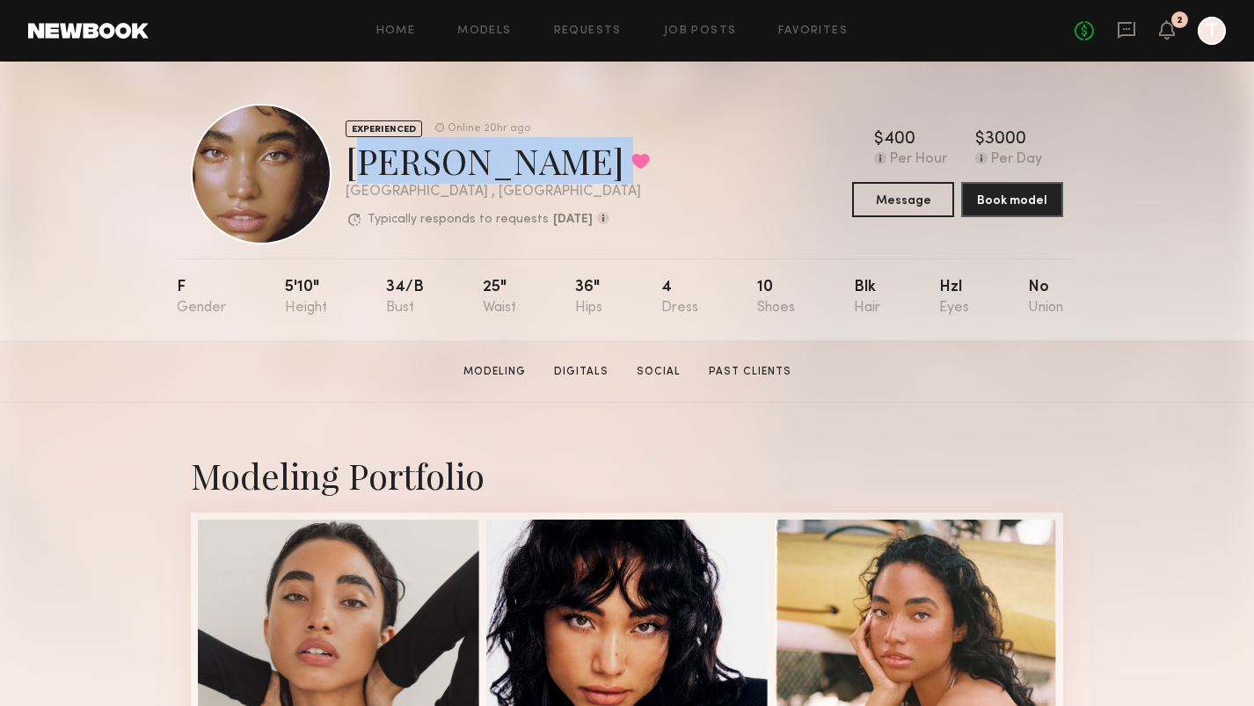
click at [411, 167] on div "Gabriella F. Favorited" at bounding box center [498, 160] width 304 height 47
